Goal: Task Accomplishment & Management: Use online tool/utility

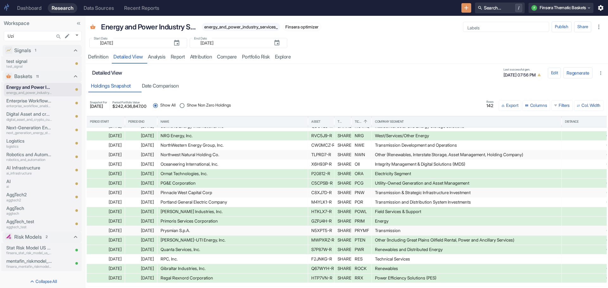
scroll to position [643, 0]
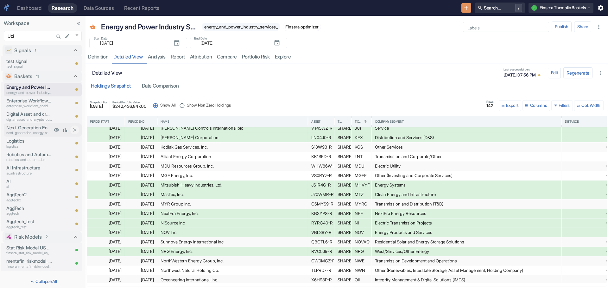
click at [29, 131] on p "next_generation_energy_storage_and_electrification_technologies" at bounding box center [29, 132] width 46 height 5
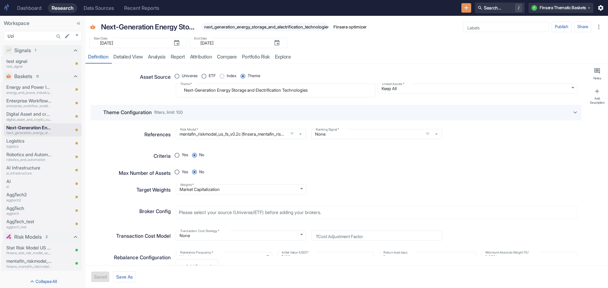
type textarea "x"
click at [124, 277] on button "Save As" at bounding box center [124, 276] width 23 height 11
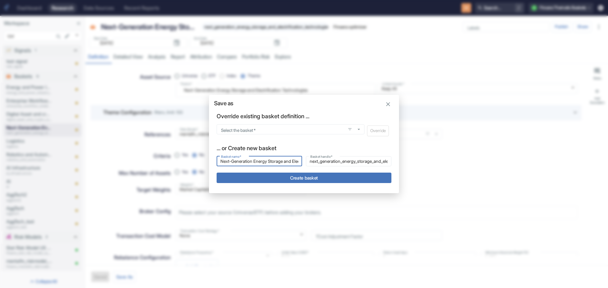
drag, startPoint x: 298, startPoint y: 162, endPoint x: 143, endPoint y: 165, distance: 155.1
click at [143, 165] on div "Save as Override existing basket definition ... Select the basket   * Select th…" at bounding box center [304, 144] width 608 height 288
type input "S"
type input "s"
type input "Sp"
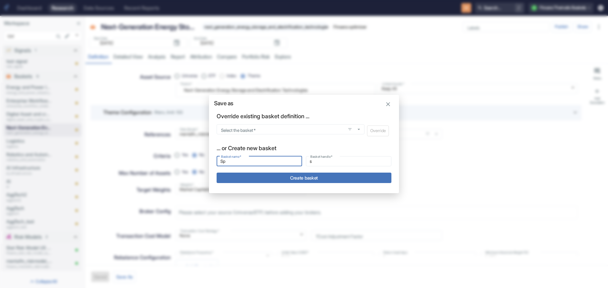
type input "sp"
type input "Spa"
type input "spa"
type input "Spac"
type input "spac"
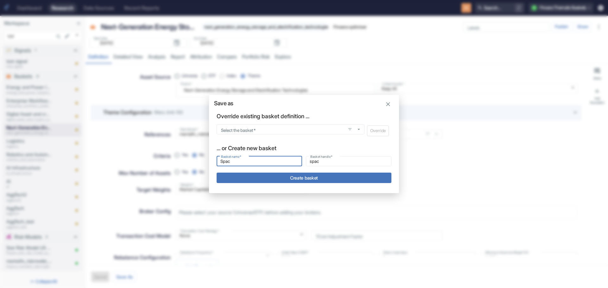
type input "Space"
type input "space"
type input "Space"
type input "space_"
type input "Space a"
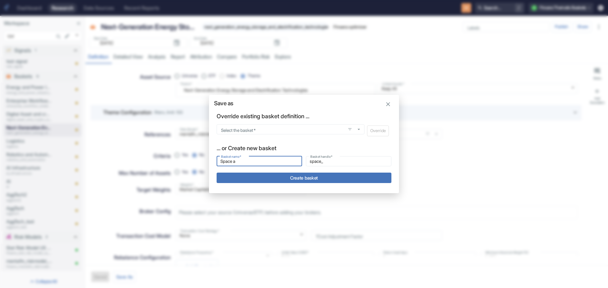
type input "space_a"
type input "Space an"
type input "space_an"
type input "Space and"
type input "space_and"
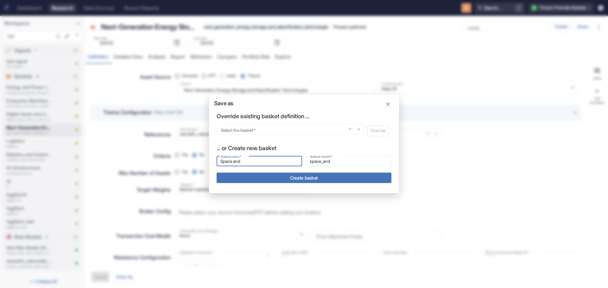
type input "Space and"
type input "space_and_"
type input "Space and s"
type input "space_and_s"
type input "Space and ss"
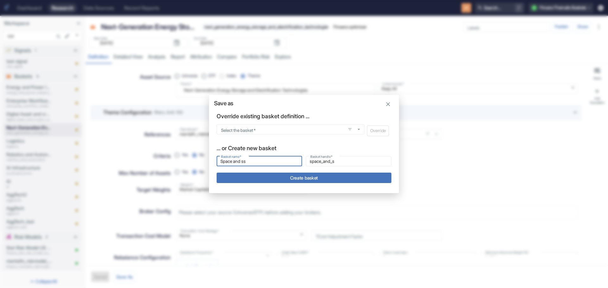
type input "space_and_ss"
type input "Space and s"
type input "space_and_s"
type input "Space and sa"
type input "space_and_sa"
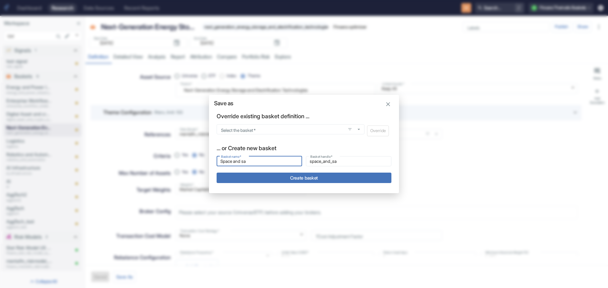
type input "Space and sat"
type input "space_and_sat"
type input "Space and sate"
type input "space_and_sate"
type input "Space and satel"
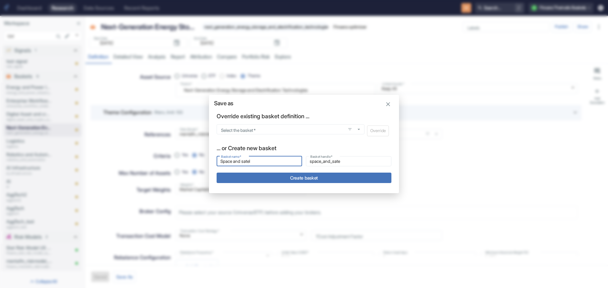
type input "space_and_satel"
type input "Space and sateli"
type input "space_and_sateli"
type input "Space and satelit"
type input "space_and_satelit"
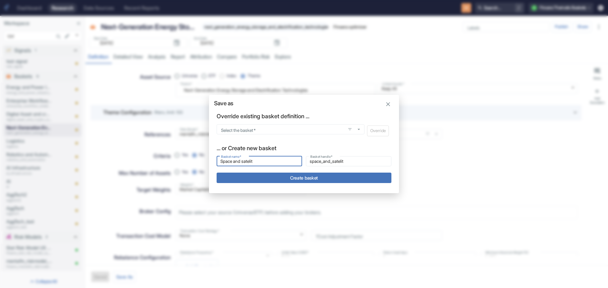
type input "Space and satelite"
type input "space_and_satelite"
type input "Space and satelite"
type input "space_and_satelite_"
type input "Space and satelite"
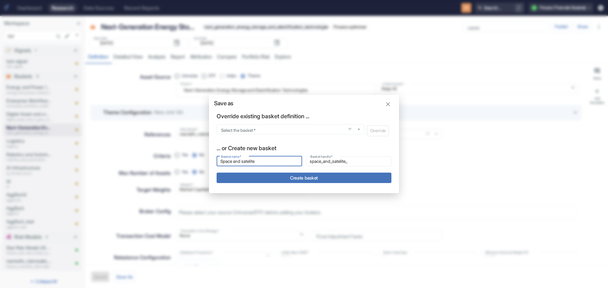
type input "space_and_satelite"
type input "Space and satelit"
type input "space_and_satelit"
type input "Space and sateli"
type input "space_and_sateli"
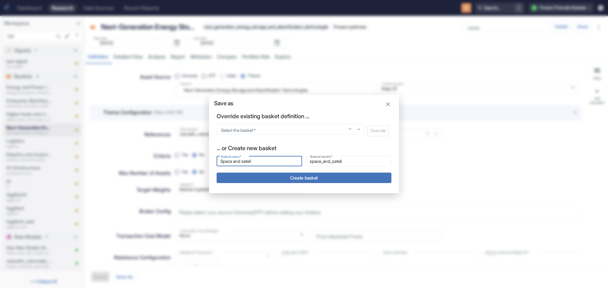
type input "Space and satel"
type input "space_and_satel"
type input "Space and satell"
type input "space_and_satell"
type input "Space and [PERSON_NAME]"
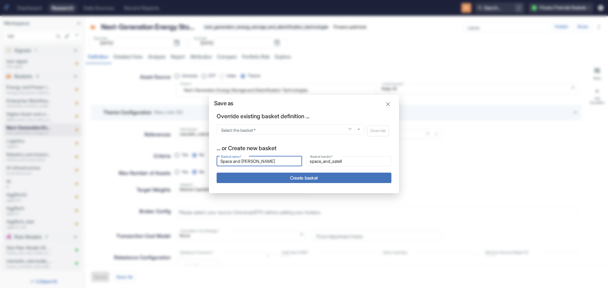
type input "space_and_satelli"
type input "Space and satellit"
type input "space_and_satellit"
type input "Space and satellite"
type input "space_and_satellite"
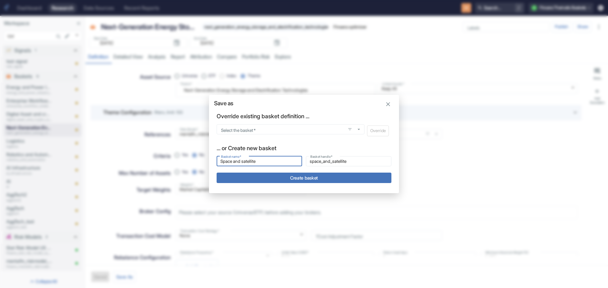
type input "Space and satellite"
type input "space_and_satellite_"
type input "Space and satellite t"
type input "space_and_satellite_t"
type input "Space and satellite te"
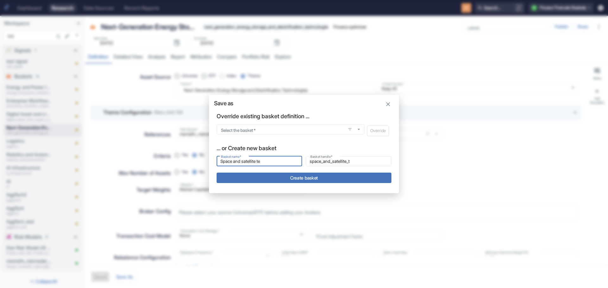
type input "space_and_satellite_te"
type input "Space and satellite tec"
type input "space_and_satellite_tec"
type input "Space and satellite tech"
type input "space_and_satellite_tech"
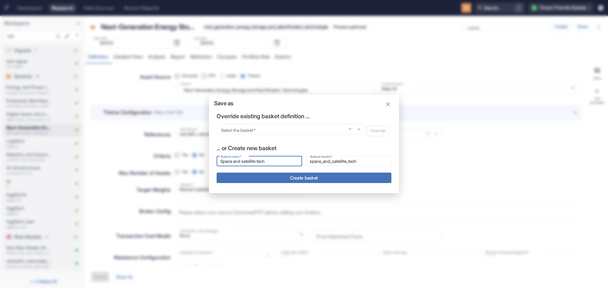
type input "Space and satellite techn"
type input "space_and_satellite_techn"
type input "Space and satellite techno"
type input "space_and_satellite_techno"
type input "Space and satellite technol"
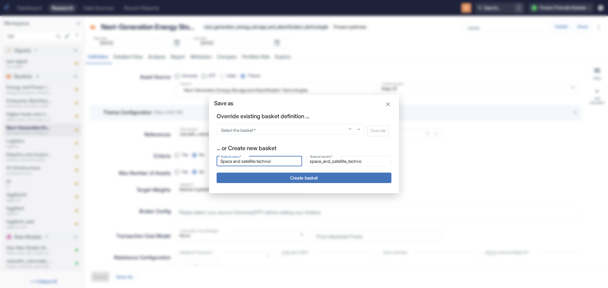
type input "space_and_satellite_technol"
type input "Space and satellite technolo"
type input "space_and_satellite_technolo"
type input "Space and satellite technolog"
type input "space_and_satellite_technolog"
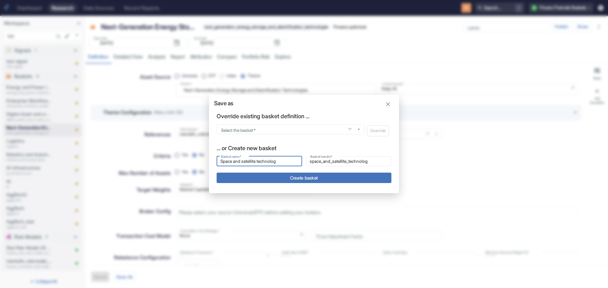
type input "Space and satellite technology"
type input "space_and_satellite_technology"
type input "Space and satellite technology"
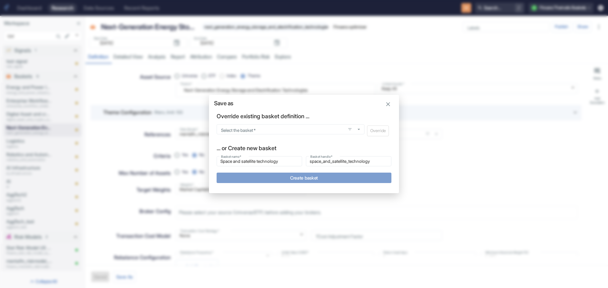
click at [284, 178] on button "Create basket" at bounding box center [303, 178] width 175 height 10
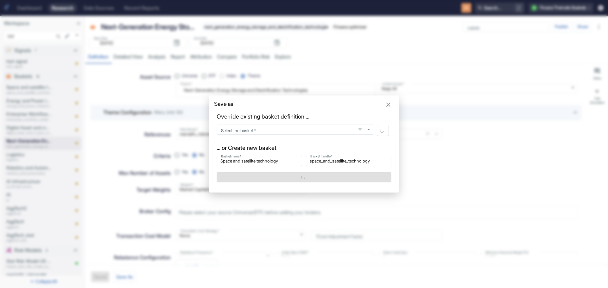
type textarea "x"
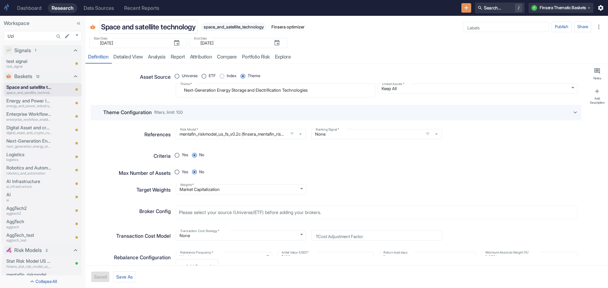
type textarea "x"
drag, startPoint x: 113, startPoint y: 26, endPoint x: 264, endPoint y: 115, distance: 175.3
click at [264, 115] on div "Theme Configuration filters, limit: 100" at bounding box center [337, 113] width 468 height 8
radio input "true"
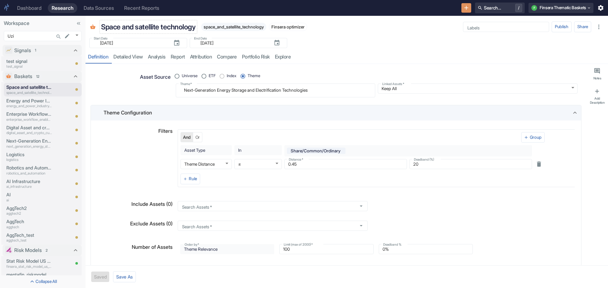
type textarea "x"
drag, startPoint x: 204, startPoint y: 27, endPoint x: 270, endPoint y: 24, distance: 65.9
click at [266, 24] on span "space_and_satellite_technology" at bounding box center [233, 26] width 65 height 5
copy span "space_and_satellite_technology"
drag, startPoint x: 321, startPoint y: 93, endPoint x: 159, endPoint y: 89, distance: 162.7
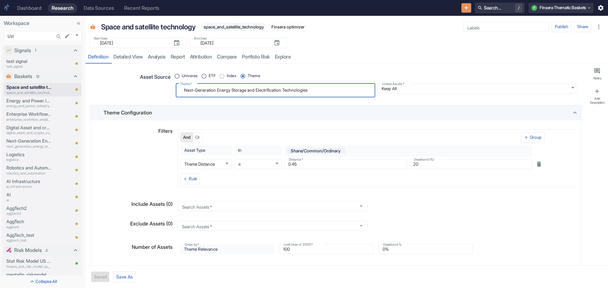
click at [159, 89] on div "Asset Source Universe ETF Index Theme Theme   * Next-Generation Energy Storage …" at bounding box center [333, 81] width 488 height 31
paste textarea "space_and_satellite_technology"
type textarea "space_and_satellite_technology"
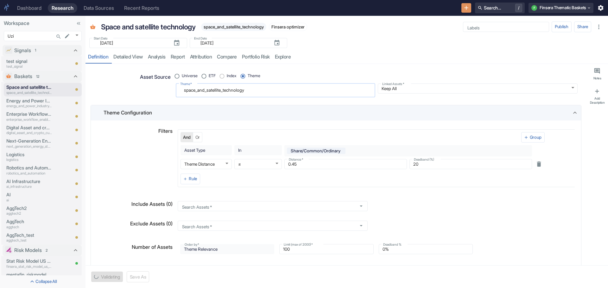
type textarea "x"
click at [197, 90] on textarea "space_and_satellite_technology" at bounding box center [275, 90] width 190 height 9
type textarea "space and_satellite_technology"
type textarea "x"
click at [206, 90] on textarea "space and_satellite_technology" at bounding box center [275, 90] width 190 height 9
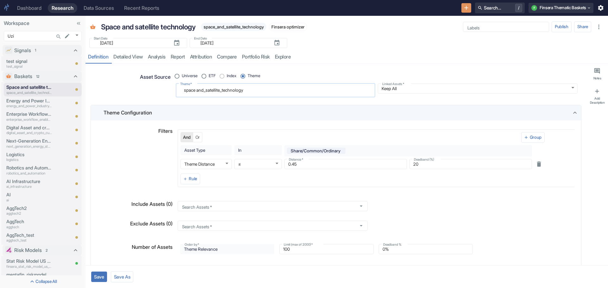
type textarea "space and satellite_technology"
click at [223, 91] on textarea "space and satellite_technology" at bounding box center [275, 90] width 190 height 9
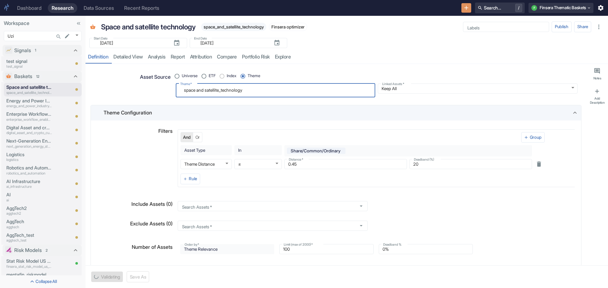
type textarea "x"
type textarea "space and satellite technology"
type textarea "x"
type textarea "space and satellite technology"
click at [94, 275] on button "Save" at bounding box center [99, 277] width 16 height 10
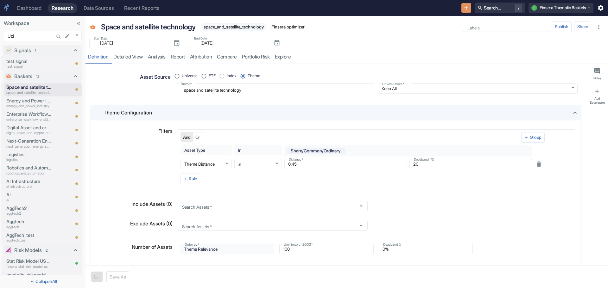
type textarea "x"
click at [125, 56] on link "detailed view" at bounding box center [128, 57] width 34 height 13
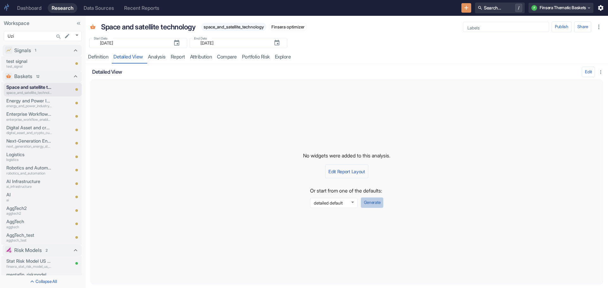
click at [371, 200] on button "Generate" at bounding box center [371, 202] width 23 height 11
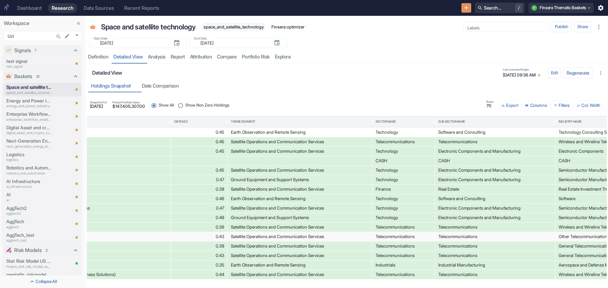
scroll to position [0, 350]
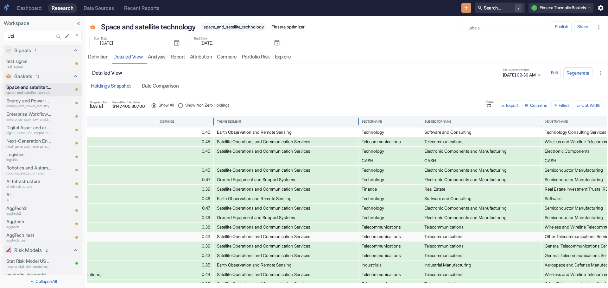
click at [235, 120] on div "Theme Segment" at bounding box center [229, 122] width 24 height 4
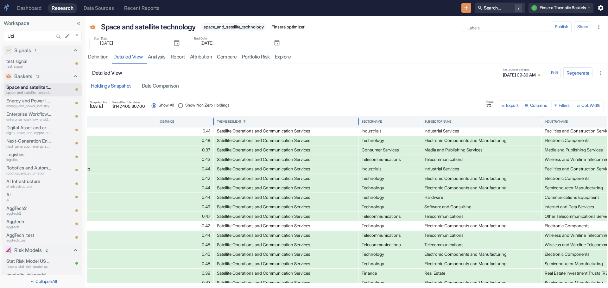
scroll to position [0, 0]
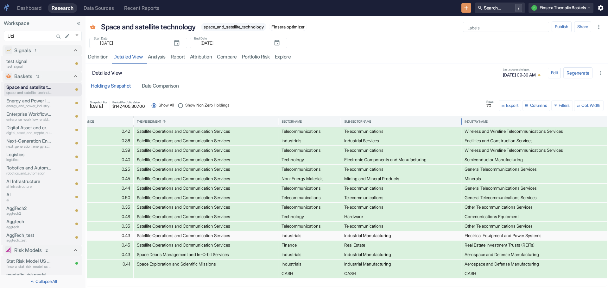
click at [471, 119] on div "Industry Name" at bounding box center [536, 121] width 144 height 11
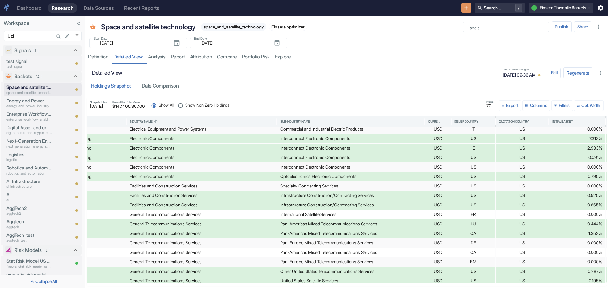
click at [205, 216] on div "General Telecommunications Services" at bounding box center [201, 214] width 144 height 9
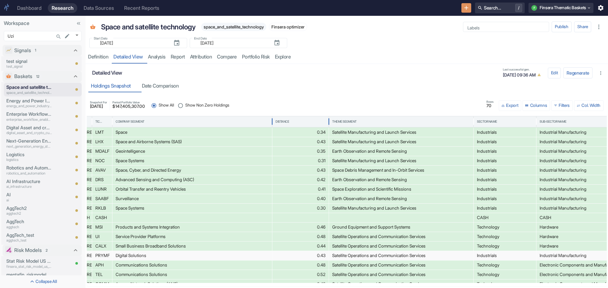
click at [286, 120] on div "Distance" at bounding box center [282, 122] width 14 height 4
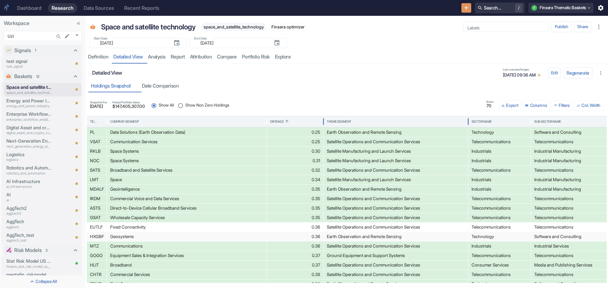
click at [343, 121] on div "Theme Segment" at bounding box center [339, 122] width 24 height 4
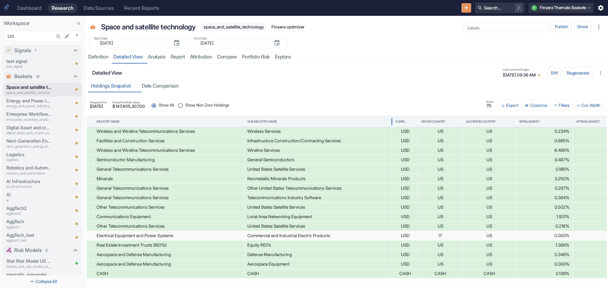
click at [261, 118] on div "Sub-Industry Name" at bounding box center [317, 121] width 141 height 11
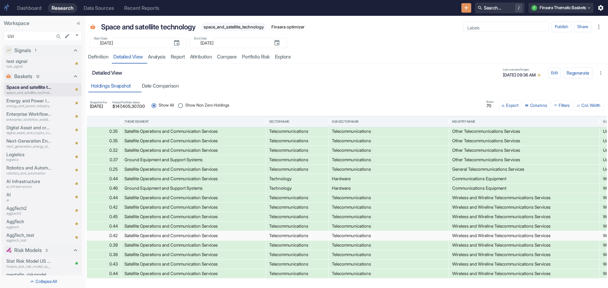
scroll to position [517, 0]
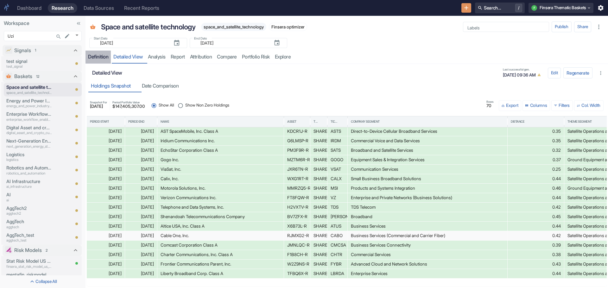
click at [97, 55] on div "Definition" at bounding box center [98, 57] width 20 height 6
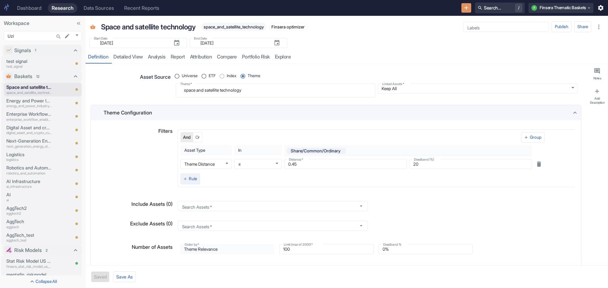
click at [192, 178] on button "Rule" at bounding box center [190, 179] width 20 height 11
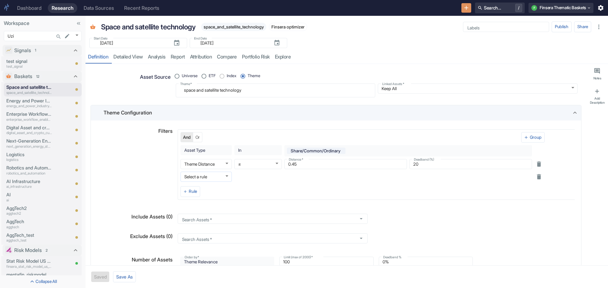
click at [227, 177] on body "Dashboard Research Data Sources Recent Reports Search... / F Finsera Thematic B…" at bounding box center [304, 144] width 608 height 288
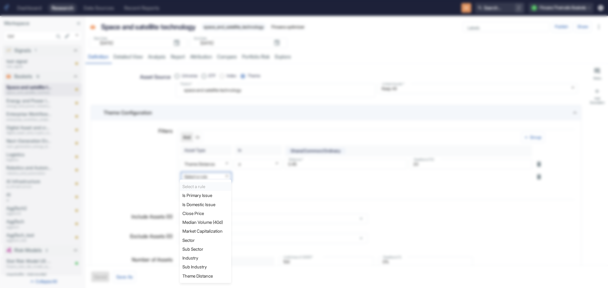
click at [206, 266] on li "Sub Industry" at bounding box center [205, 267] width 51 height 9
radio input "true"
type textarea "x"
type input "rbics_l4_id"
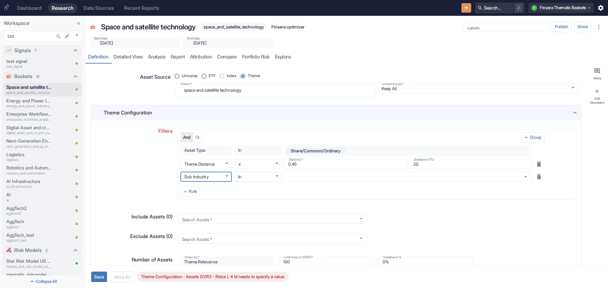
click at [278, 176] on body "Dashboard Research Data Sources Recent Reports Search... / F Finsera Thematic B…" at bounding box center [304, 144] width 608 height 288
click at [259, 207] on li "Not in" at bounding box center [257, 207] width 47 height 9
type textarea "x"
type input "NOT IN"
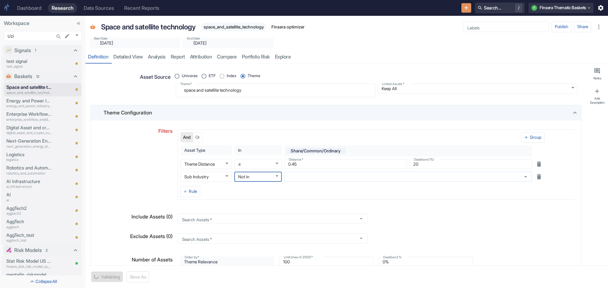
type textarea "x"
click at [523, 174] on icon "Open" at bounding box center [525, 176] width 7 height 7
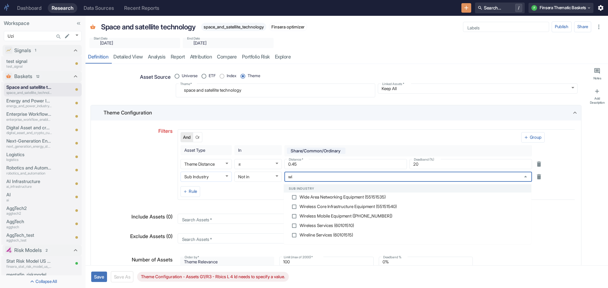
type input "wi"
click at [224, 175] on body "Dashboard Research Data Sources Recent Reports Search... / F Finsera Thematic B…" at bounding box center [304, 144] width 608 height 288
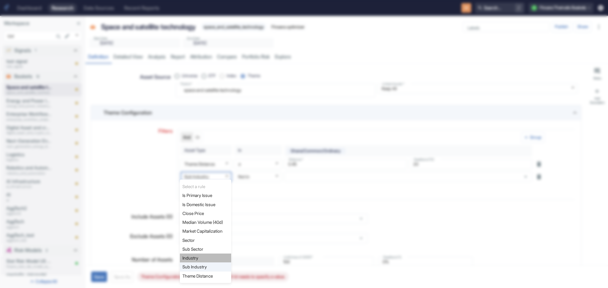
click at [208, 256] on li "Industry" at bounding box center [205, 258] width 51 height 9
type textarea "x"
type input "rbics_l3_id"
type input "IN"
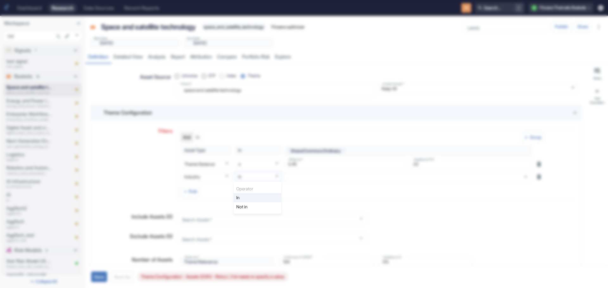
click at [276, 175] on body "Dashboard Research Data Sources Recent Reports Search... / F Finsera Thematic B…" at bounding box center [304, 144] width 608 height 288
click at [267, 209] on li "Not in" at bounding box center [257, 207] width 47 height 9
type textarea "x"
type input "NOT IN"
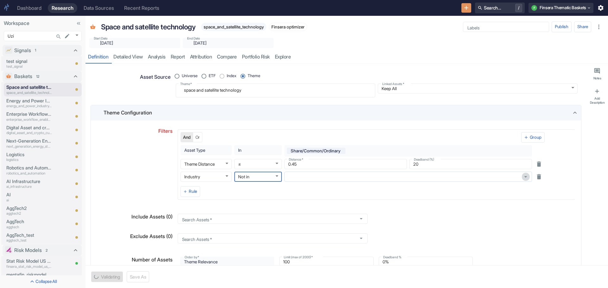
click at [527, 175] on icon "Open" at bounding box center [525, 176] width 7 height 7
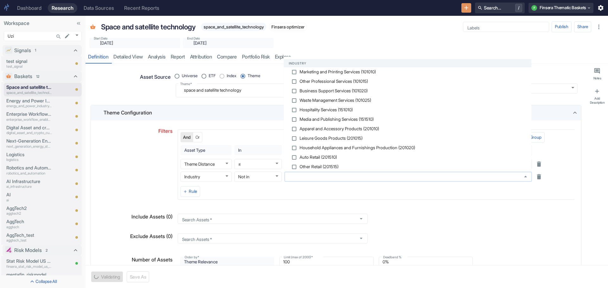
type textarea "x"
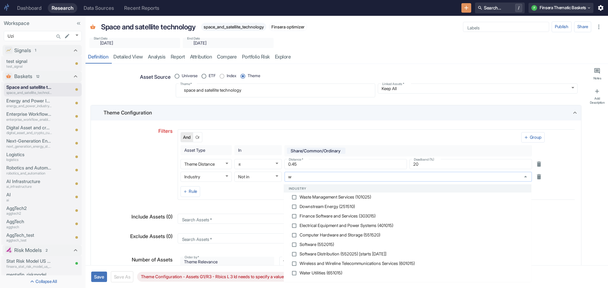
type input "wi"
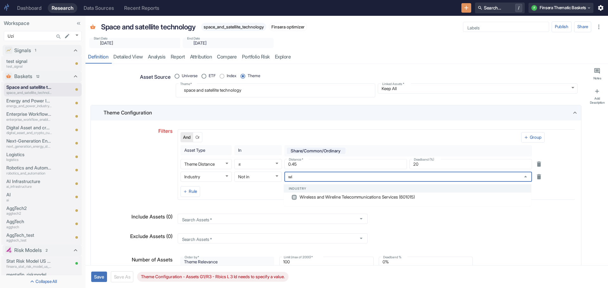
click at [294, 196] on input "checkbox" at bounding box center [294, 198] width 6 height 6
checkbox input "true"
type textarea "x"
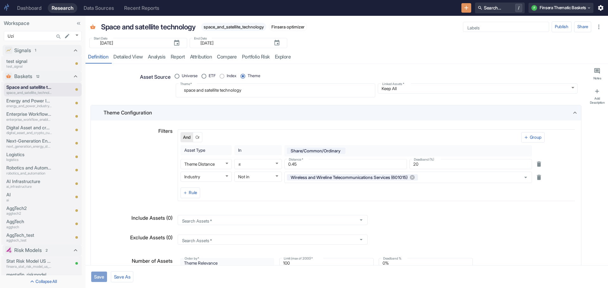
click at [97, 278] on button "Save" at bounding box center [99, 277] width 16 height 10
type textarea "x"
click at [136, 56] on link "detailed view" at bounding box center [128, 57] width 34 height 13
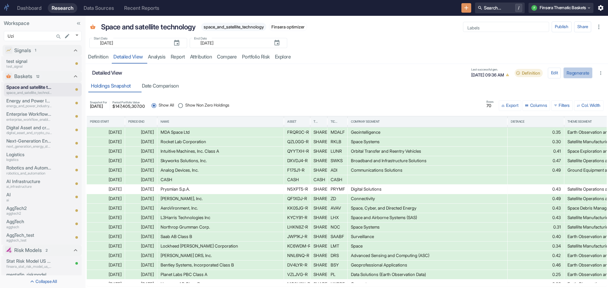
click at [572, 72] on button "Regenerate" at bounding box center [577, 72] width 29 height 11
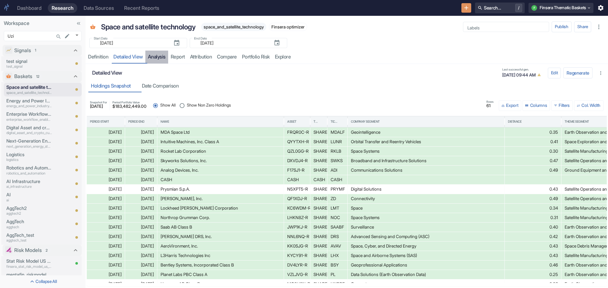
click at [157, 57] on link "analysis" at bounding box center [156, 57] width 23 height 13
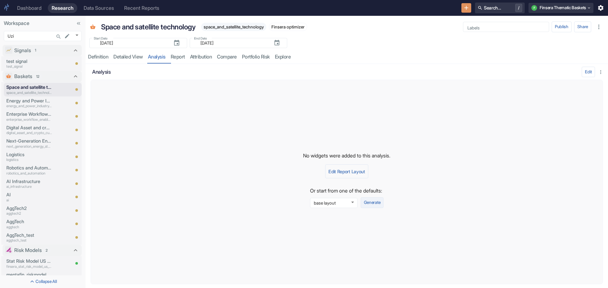
click at [378, 201] on button "Generate" at bounding box center [371, 202] width 23 height 11
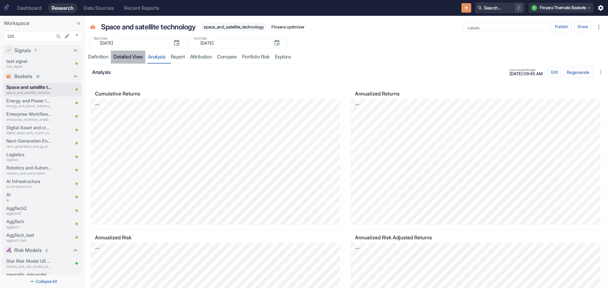
click at [128, 55] on link "detailed view" at bounding box center [128, 57] width 34 height 13
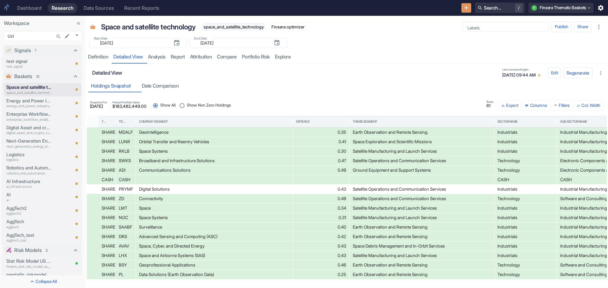
scroll to position [0, 229]
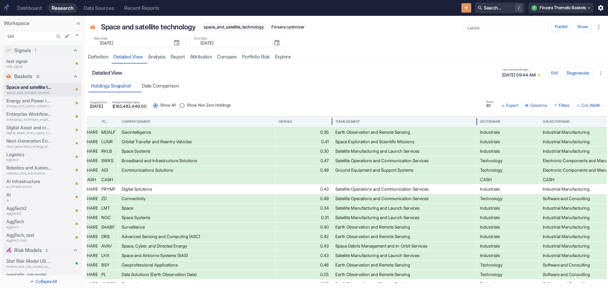
click at [343, 119] on div "Theme Segment" at bounding box center [404, 121] width 138 height 11
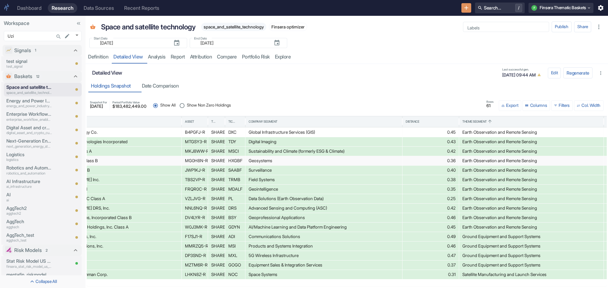
scroll to position [0, 116]
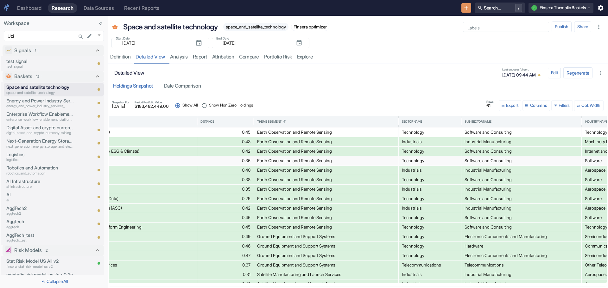
drag, startPoint x: 85, startPoint y: 173, endPoint x: 107, endPoint y: 173, distance: 22.2
click at [115, 57] on div "Definition" at bounding box center [120, 57] width 20 height 6
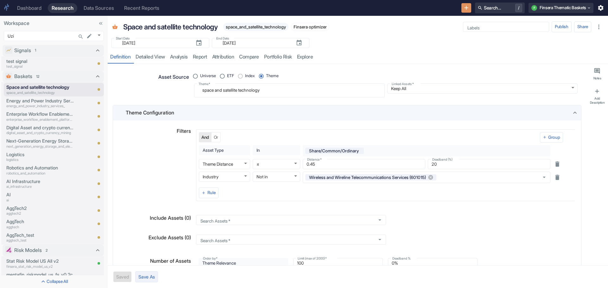
click at [143, 276] on button "Save As" at bounding box center [146, 276] width 23 height 11
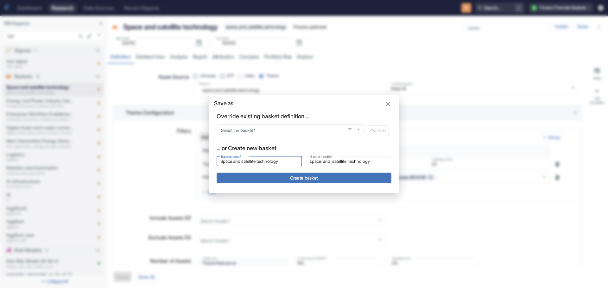
drag, startPoint x: 287, startPoint y: 162, endPoint x: 192, endPoint y: 157, distance: 95.4
click at [192, 157] on div "Save as Override existing basket definition ... Select the basket   * Select th…" at bounding box center [304, 144] width 608 height 288
type input "I"
type input "i"
type input "IO"
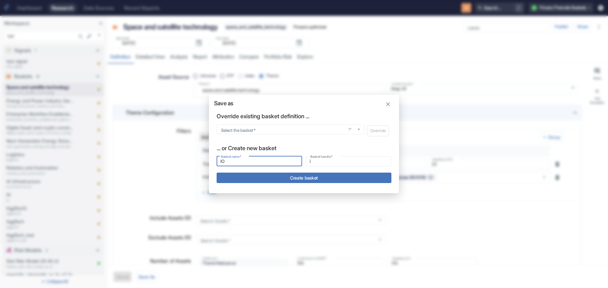
type input "io"
type input "IOT"
type input "iot"
type input "IOT"
type input "iot_"
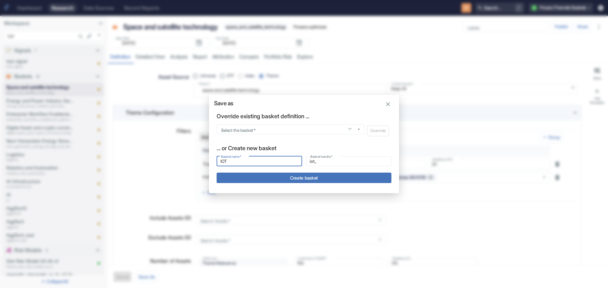
type input "IOT t"
type input "iot_t"
type input "IOT te"
type input "iot_te"
type input "IOT tec"
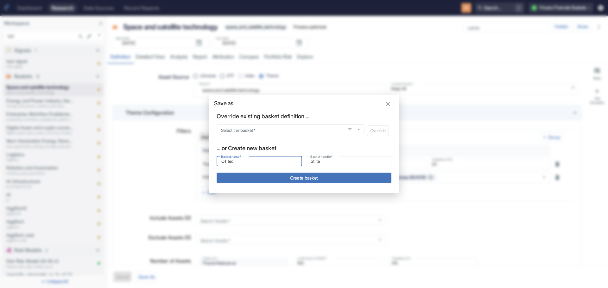
type input "iot_tec"
type input "IOT tech"
type input "iot_tech"
type input "IOT techn"
type input "iot_techn"
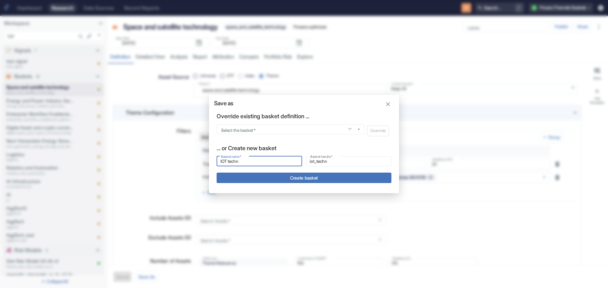
type input "IOT techno"
type input "iot_techno"
type input "IOT technol"
type input "iot_technol"
type input "IOT technolo"
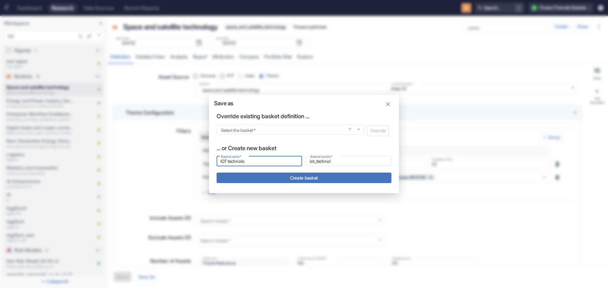
type input "iot_technolo"
type input "IOT technolog"
type input "iot_technolog"
type input "IOT technology"
type input "iot_technology"
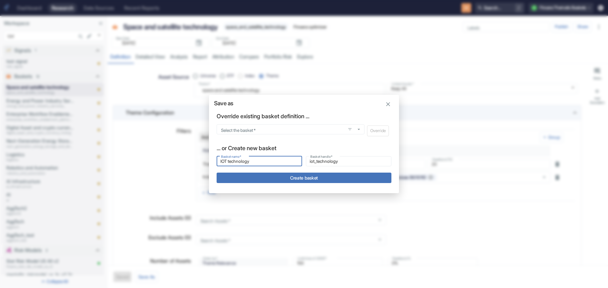
type input "IOT technology"
type input "iot_technology_"
type input "IOT technology a"
type input "iot_technology_a"
type input "IOT technology an"
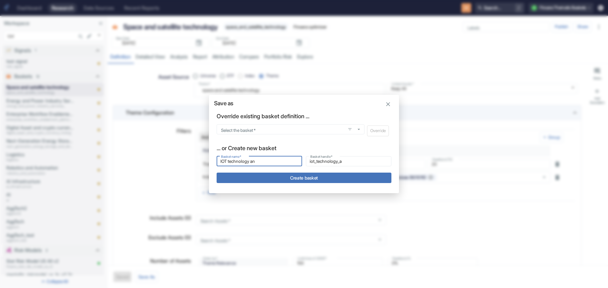
type input "iot_technology_an"
type input "IOT technology and"
type input "iot_technology_and"
type input "IOT technology and"
type input "iot_technology_and_"
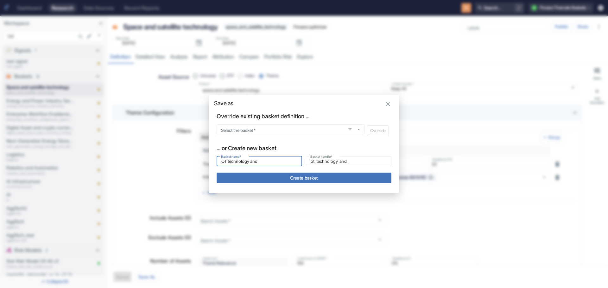
type input "IOT technology and i"
type input "iot_technology_and_i"
type input "IOT technology and in"
type input "iot_technology_and_in"
type input "IOT technology and inf"
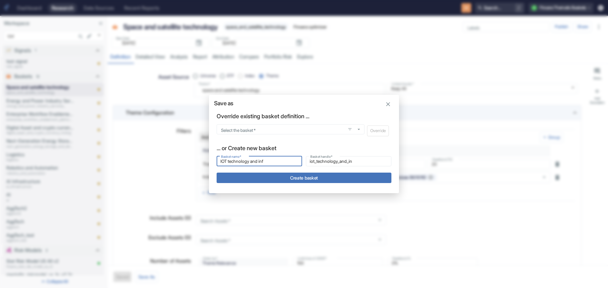
type input "iot_technology_and_inf"
type input "IOT technology and infr"
type input "iot_technology_and_infr"
type input "IOT technology and infra"
type input "iot_technology_and_infra"
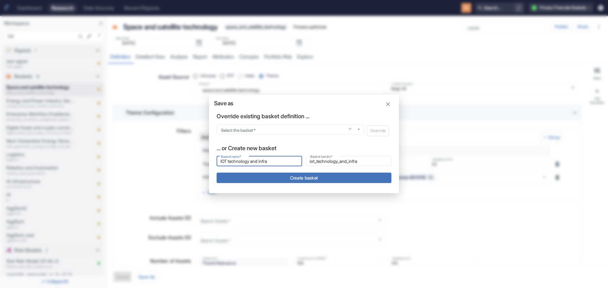
type input "IOT technology and infras"
type input "iot_technology_and_infras"
type input "IOT technology and infrast"
type input "iot_technology_and_infrast"
type input "IOT technology and infrastr"
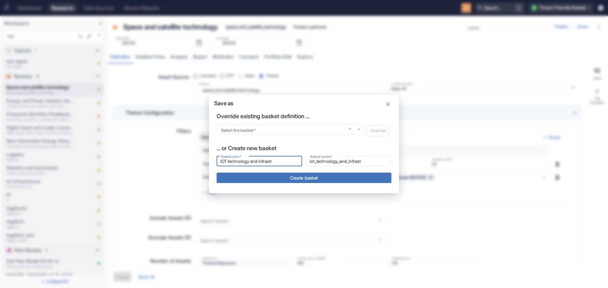
type input "iot_technology_and_infrastr"
type input "IOT technology and infrastru"
type input "iot_technology_and_infrastru"
type input "IOT technology and infrastruc"
type input "iot_technology_and_infrastruc"
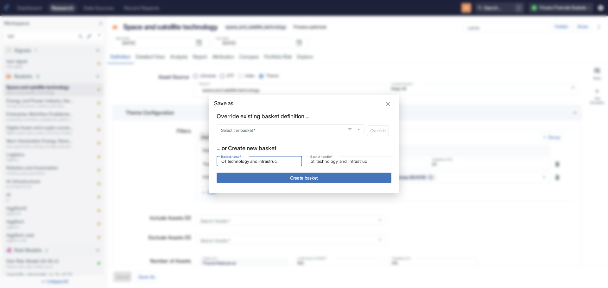
type input "IOT technology and infrastruct"
type input "iot_technology_and_infrastruct"
type input "IOT technology and infrastructu"
type input "iot_technology_and_infrastructu"
type input "IOT technology and infrastructur"
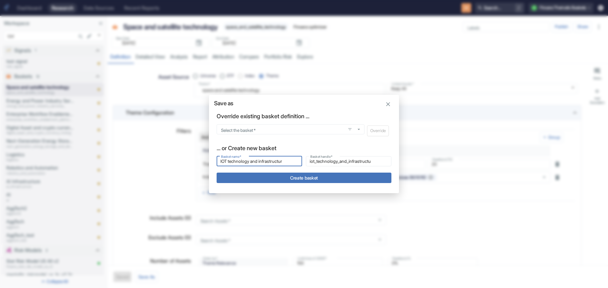
type input "iot_technology_and_infrastructur"
type input "IOT technology and infrastructure"
type input "iot_technology_and_infrastructure"
drag, startPoint x: 261, startPoint y: 160, endPoint x: 296, endPoint y: 161, distance: 35.1
click at [296, 161] on input "IOT technology and infrastructure" at bounding box center [258, 162] width 85 height 8
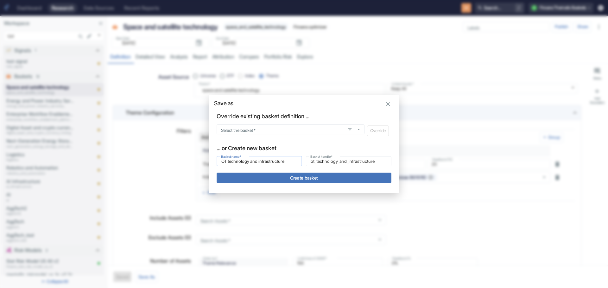
type input "IOT technology and e"
type input "iot_technology_and_e"
type input "IOT technology and ec"
type input "iot_technology_and_ec"
type input "IOT technology and ech"
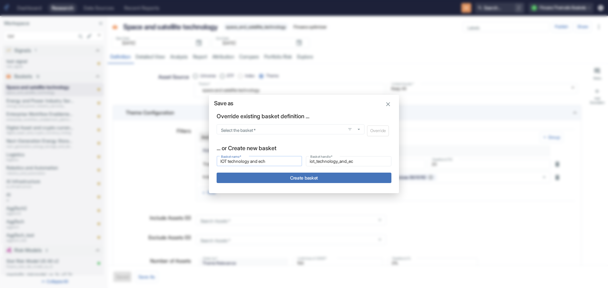
type input "iot_technology_and_ech"
type input "IOT technology and echo"
type input "iot_technology_and_echo"
type input "IOT technology and echos"
type input "iot_technology_and_echos"
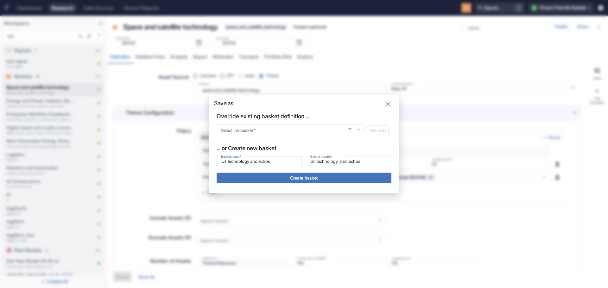
type input "IOT technology and echosy"
type input "iot_technology_and_echosy"
type input "IOT technology and echosys"
type input "iot_technology_and_echosys"
type input "IOT technology and echosyst"
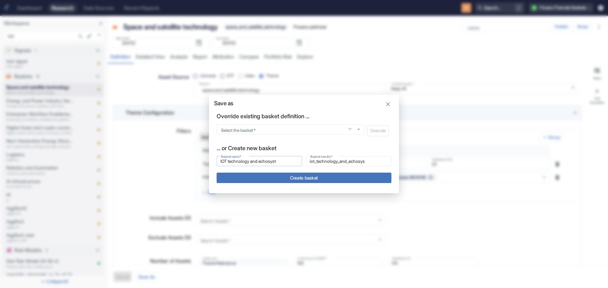
type input "iot_technology_and_echosyst"
type input "IOT technology and echosyste"
type input "iot_technology_and_echosyste"
type input "IOT technology and echosystem"
click at [268, 161] on input "IOT technology and echosystem" at bounding box center [258, 162] width 85 height 8
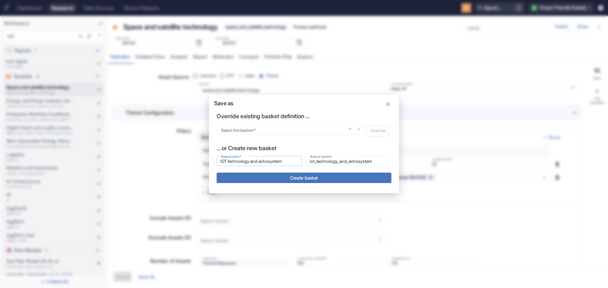
click at [270, 161] on input "IOT technology and echosystem" at bounding box center [258, 162] width 85 height 8
click at [325, 216] on div "Save as Override existing basket definition ... Select the basket   * Select th…" at bounding box center [304, 144] width 608 height 288
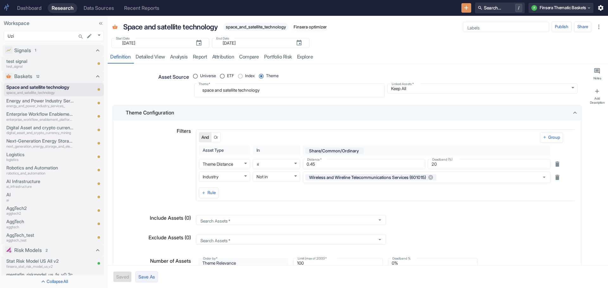
click at [150, 275] on button "Save As" at bounding box center [146, 276] width 23 height 11
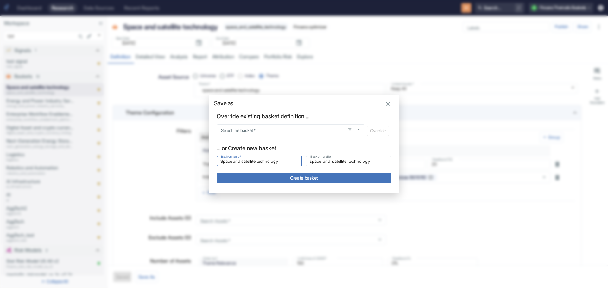
drag, startPoint x: 290, startPoint y: 162, endPoint x: 188, endPoint y: 153, distance: 102.3
click at [188, 153] on div "Save as Override existing basket definition ... Select the basket   * Select th…" at bounding box center [304, 144] width 608 height 288
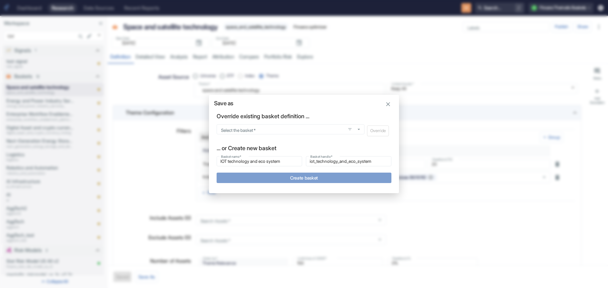
click at [299, 179] on button "Create basket" at bounding box center [303, 178] width 175 height 10
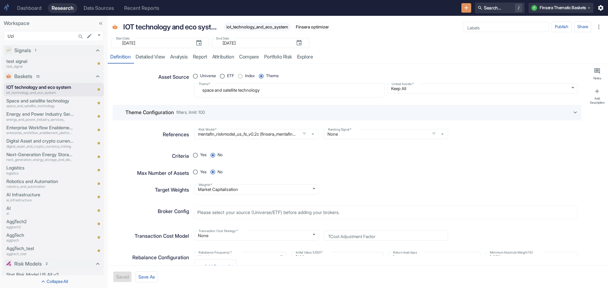
click at [571, 109] on icon at bounding box center [574, 112] width 7 height 7
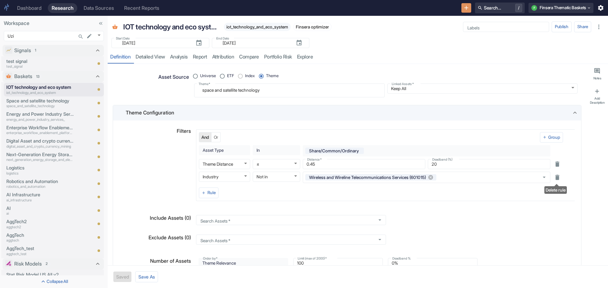
click at [557, 175] on icon "Delete rule" at bounding box center [556, 177] width 7 height 7
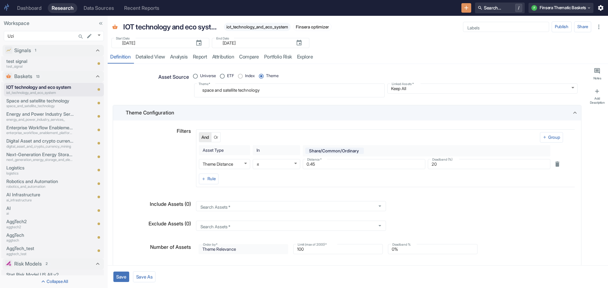
click at [120, 274] on button "Save" at bounding box center [121, 277] width 16 height 10
click at [152, 53] on link "detailed view" at bounding box center [150, 57] width 34 height 13
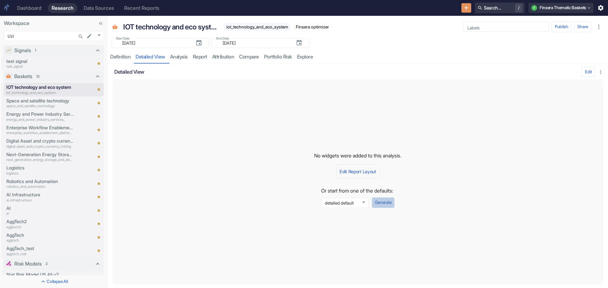
click at [390, 201] on button "Generate" at bounding box center [382, 202] width 23 height 11
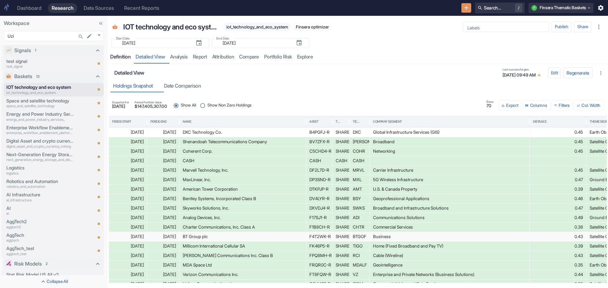
click at [119, 53] on link "Definition" at bounding box center [120, 57] width 25 height 13
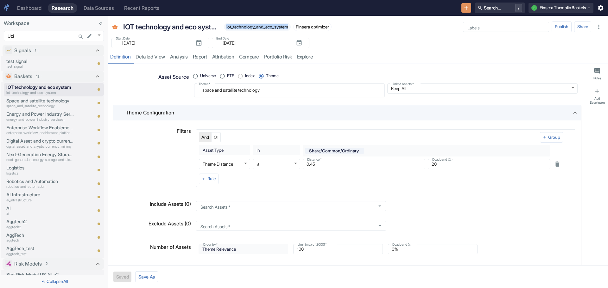
drag, startPoint x: 227, startPoint y: 27, endPoint x: 294, endPoint y: 30, distance: 67.5
click at [290, 30] on div "iot_technology_and_eco_system" at bounding box center [255, 27] width 69 height 8
copy span "iot_technology_and_eco_system"
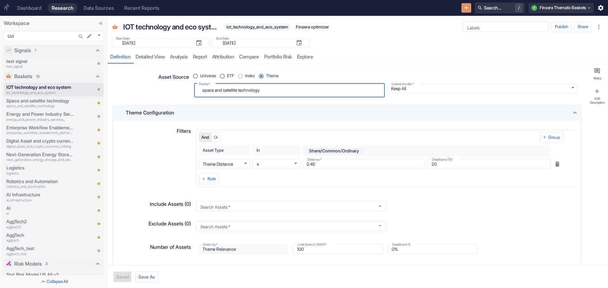
drag, startPoint x: 275, startPoint y: 90, endPoint x: 172, endPoint y: 89, distance: 103.2
click at [172, 89] on div "Asset Source Universe ETF Index Theme Theme   * space and satellite technology …" at bounding box center [344, 81] width 466 height 31
paste textarea "iot_technology_and_eco_system"
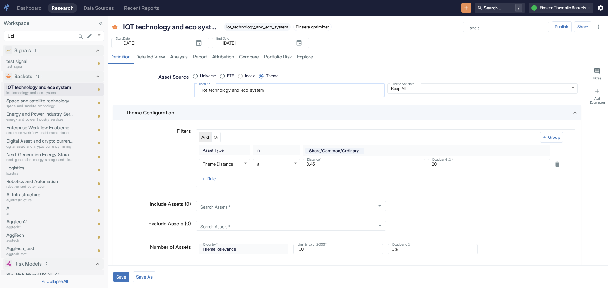
click at [208, 90] on textarea "iot_technology_and_eco_system" at bounding box center [288, 90] width 181 height 9
click at [233, 90] on textarea "iot technology_and_eco_system" at bounding box center [288, 90] width 181 height 9
click at [241, 90] on textarea "iot technology and_eco_system" at bounding box center [288, 90] width 181 height 9
click at [249, 90] on textarea "iot technology and eco_system" at bounding box center [288, 90] width 181 height 9
click at [125, 276] on button "Save" at bounding box center [121, 277] width 16 height 10
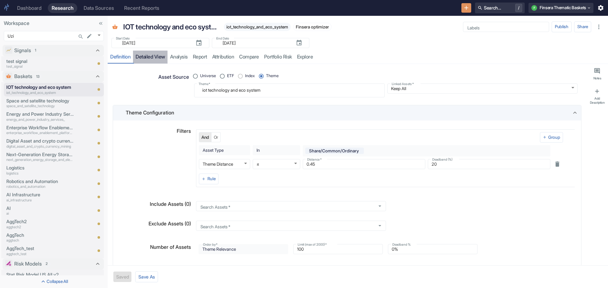
click at [154, 57] on link "detailed view" at bounding box center [150, 57] width 34 height 13
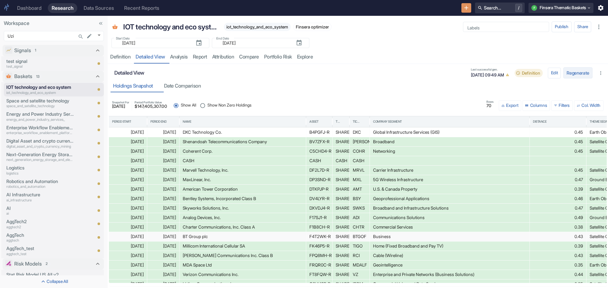
click at [577, 73] on button "Regenerate" at bounding box center [577, 72] width 29 height 11
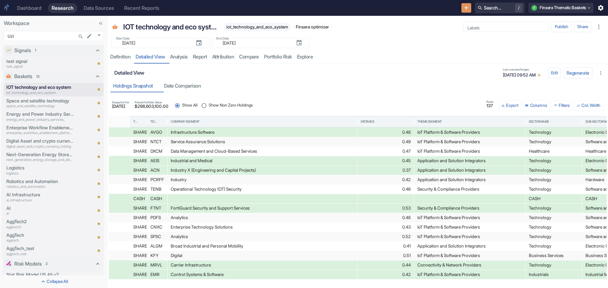
scroll to position [0, 306]
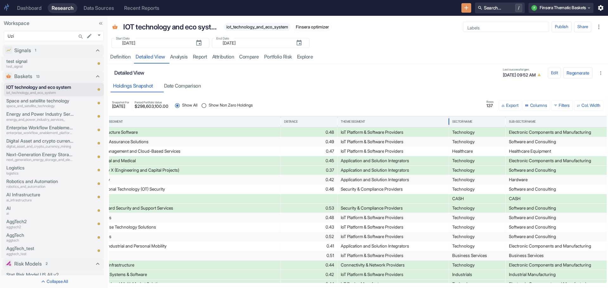
click at [357, 120] on div "Theme Segment" at bounding box center [352, 122] width 24 height 4
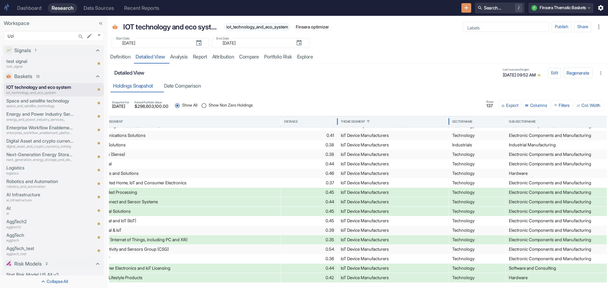
scroll to position [323, 0]
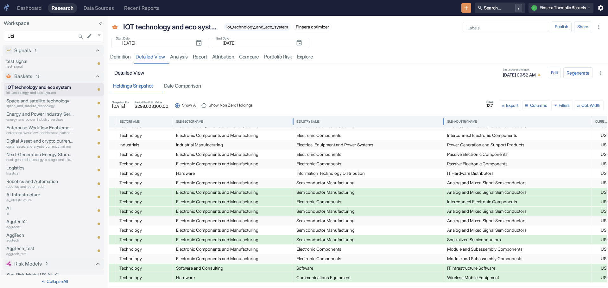
click at [307, 122] on div "Industry Name" at bounding box center [307, 122] width 23 height 4
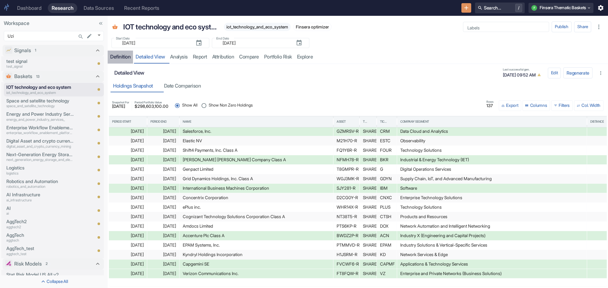
click at [120, 59] on div "Definition" at bounding box center [120, 57] width 20 height 6
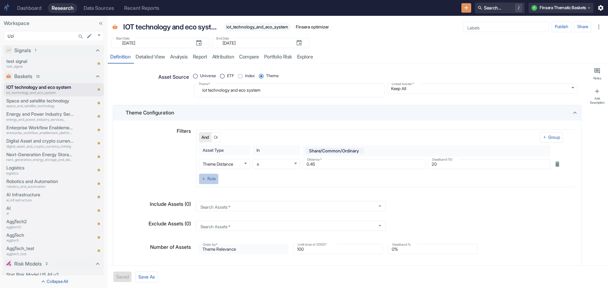
click at [206, 178] on button "Rule" at bounding box center [209, 179] width 20 height 11
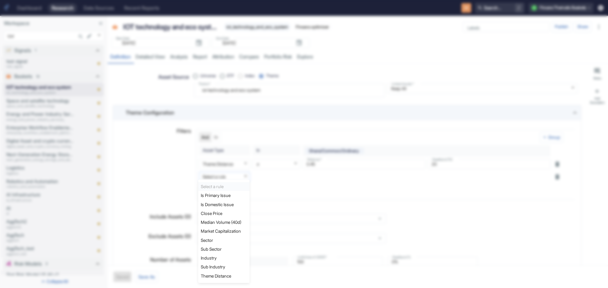
click at [238, 175] on body "Dashboard Research Data Sources Recent Reports Search... / F Finsera Thematic B…" at bounding box center [304, 144] width 608 height 288
click at [220, 241] on li "Sector" at bounding box center [223, 240] width 51 height 9
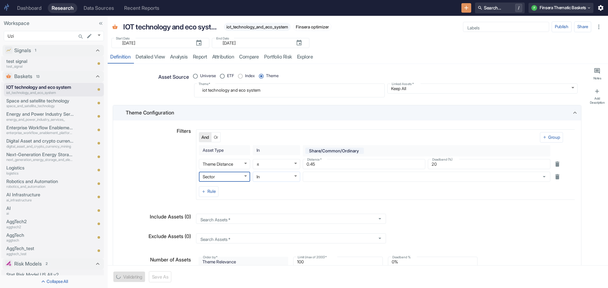
click at [293, 176] on body "Dashboard Research Data Sources Recent Reports Search... / F Finsera Thematic B…" at bounding box center [304, 144] width 608 height 288
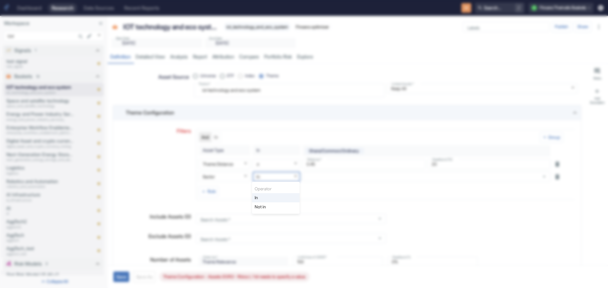
click at [280, 205] on li "Not in" at bounding box center [275, 207] width 47 height 9
click at [542, 177] on icon "Open" at bounding box center [543, 176] width 3 height 1
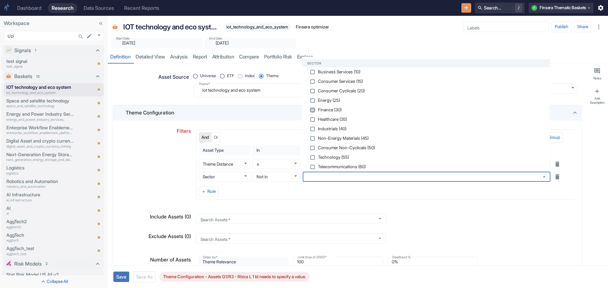
click at [312, 109] on input "checkbox" at bounding box center [312, 110] width 6 height 6
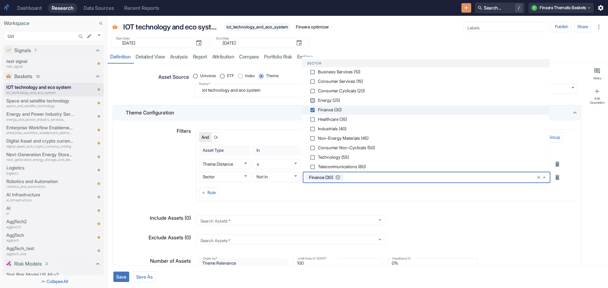
click at [313, 100] on input "checkbox" at bounding box center [312, 101] width 6 height 6
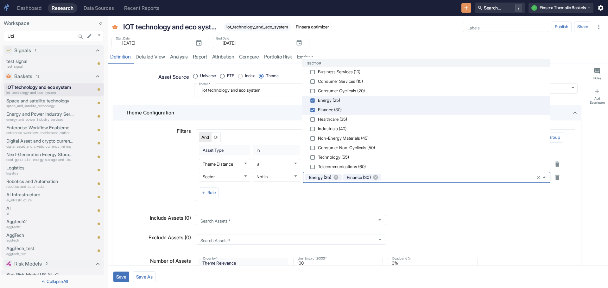
click at [312, 72] on input "checkbox" at bounding box center [312, 72] width 6 height 6
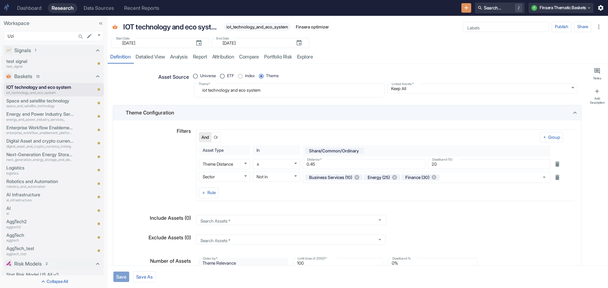
click at [125, 277] on button "Save" at bounding box center [121, 277] width 16 height 10
click at [149, 56] on link "detailed view" at bounding box center [150, 57] width 34 height 13
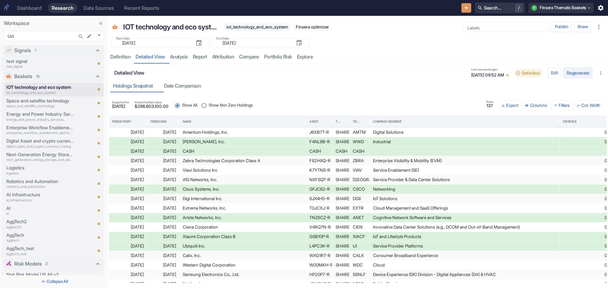
click at [577, 74] on button "Regenerate" at bounding box center [577, 72] width 29 height 11
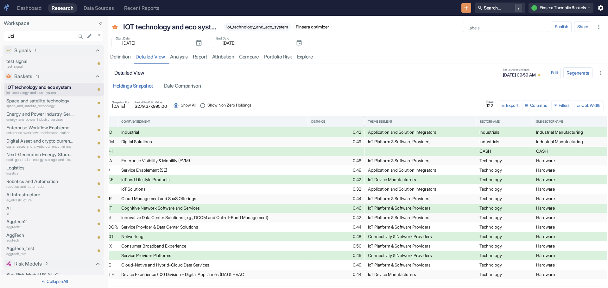
scroll to position [0, 255]
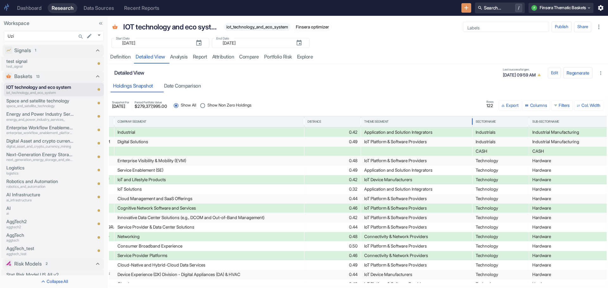
click at [374, 119] on div "Theme Segment" at bounding box center [416, 121] width 105 height 11
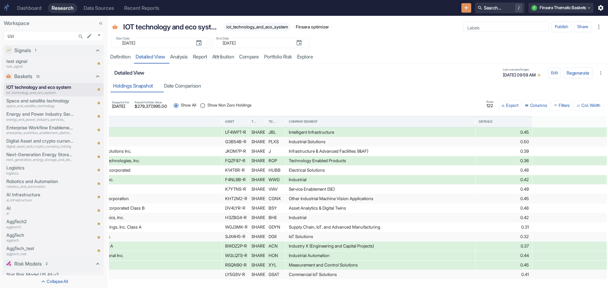
scroll to position [0, 0]
